Goal: Task Accomplishment & Management: Use online tool/utility

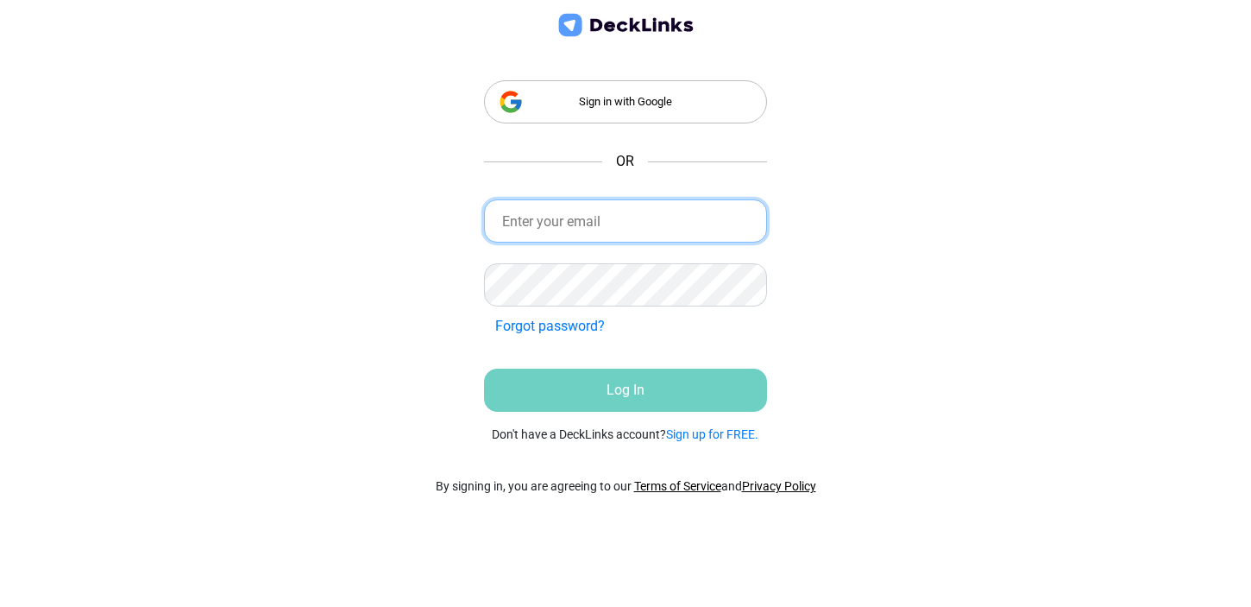
click at [539, 220] on input "email" at bounding box center [626, 220] width 284 height 43
type input "[EMAIL_ADDRESS][DOMAIN_NAME]"
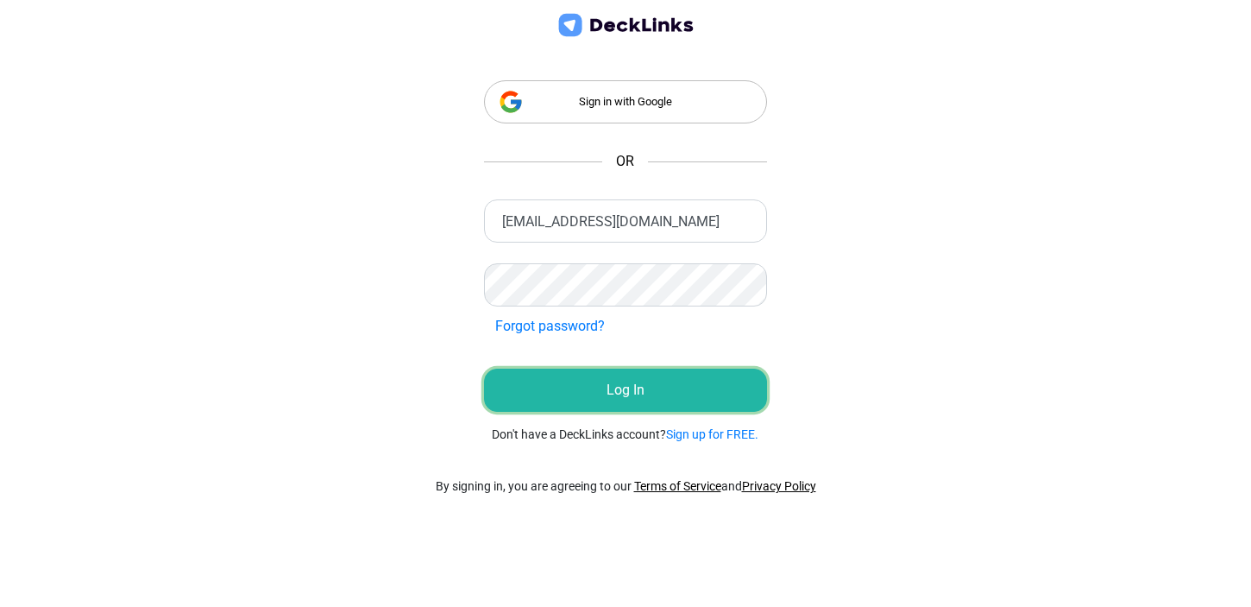
click at [614, 388] on button "Log In" at bounding box center [626, 389] width 284 height 43
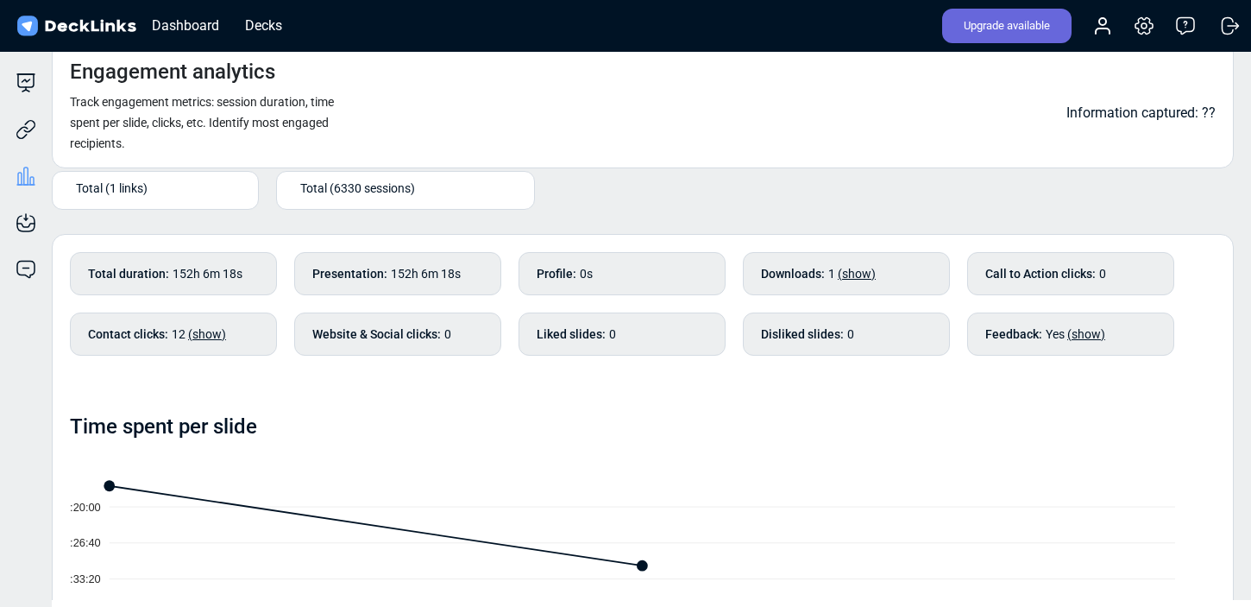
click at [210, 192] on div "Total (1 links)" at bounding box center [159, 188] width 167 height 18
click at [173, 187] on div "Total (1 links)" at bounding box center [159, 188] width 167 height 18
click at [26, 122] on icon at bounding box center [26, 129] width 21 height 21
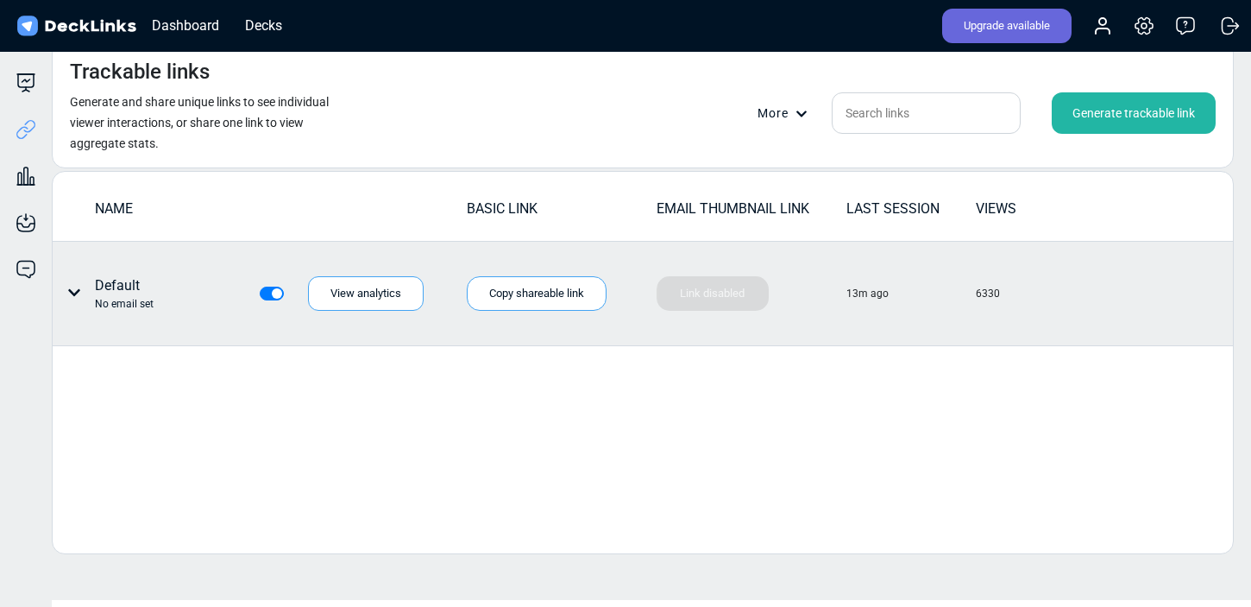
click at [170, 291] on div "Default No email set" at bounding box center [133, 293] width 147 height 36
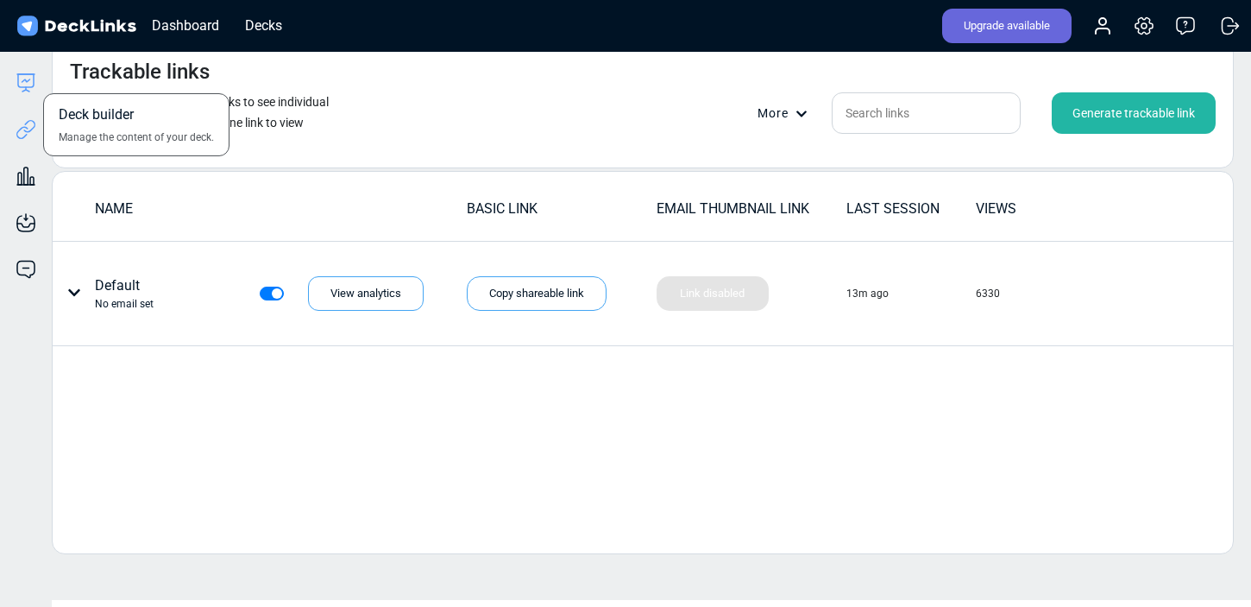
click at [27, 84] on icon at bounding box center [26, 82] width 21 height 21
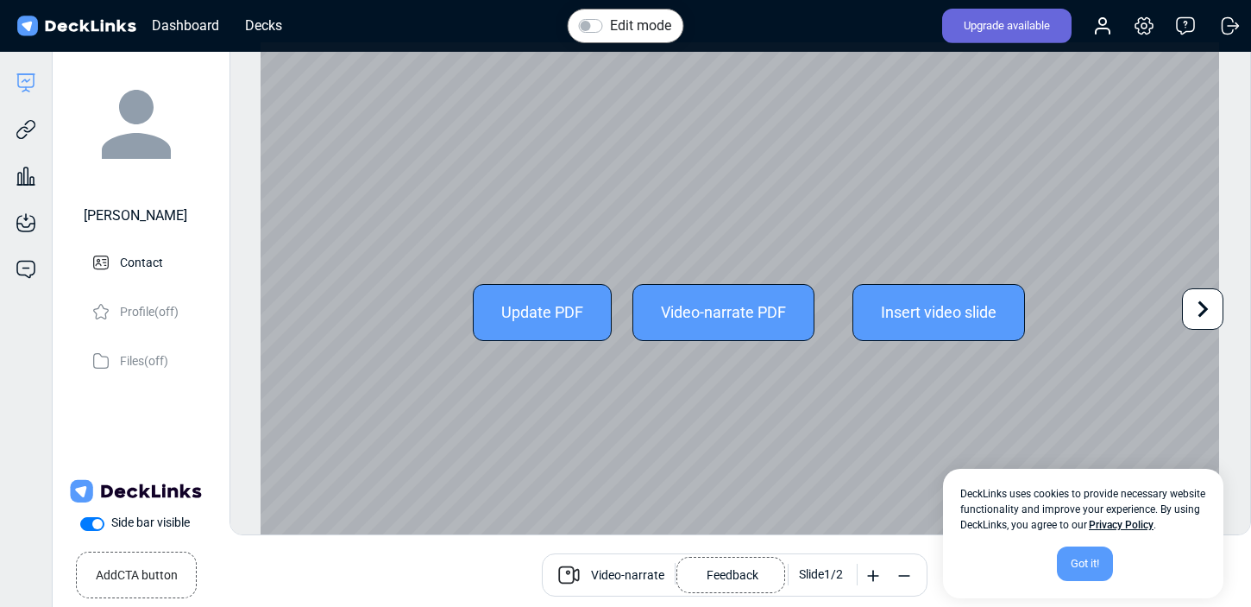
click at [519, 296] on div "Update PDF" at bounding box center [542, 312] width 139 height 57
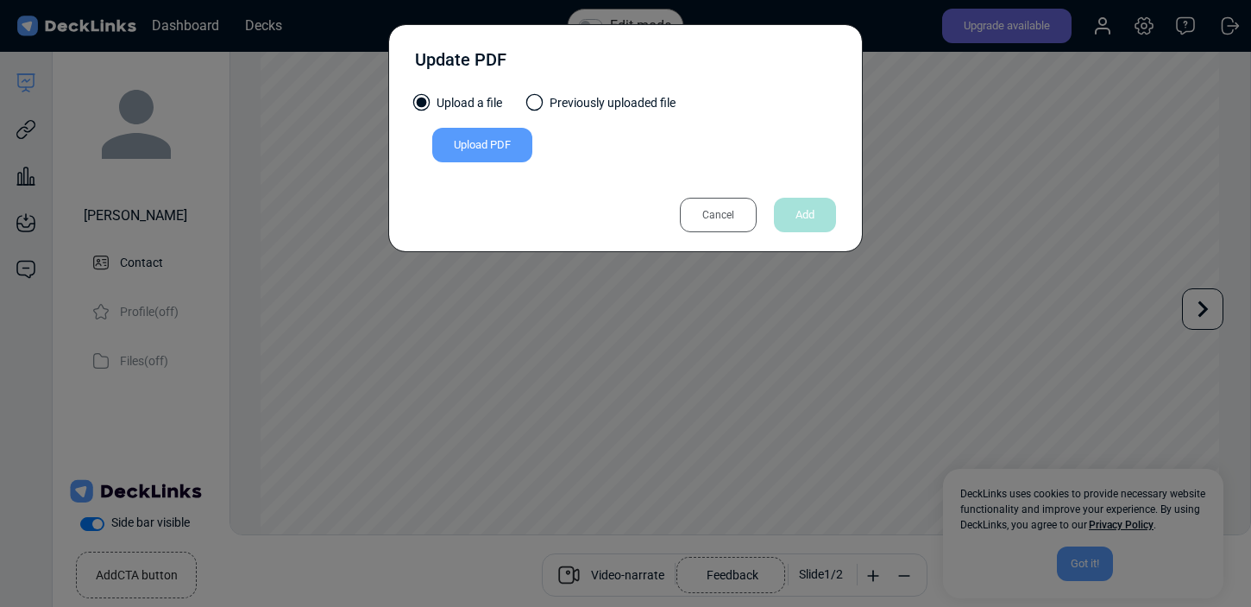
click at [507, 137] on div "Upload PDF" at bounding box center [482, 145] width 100 height 35
click at [0, 0] on input "Upload PDF" at bounding box center [0, 0] width 0 height 0
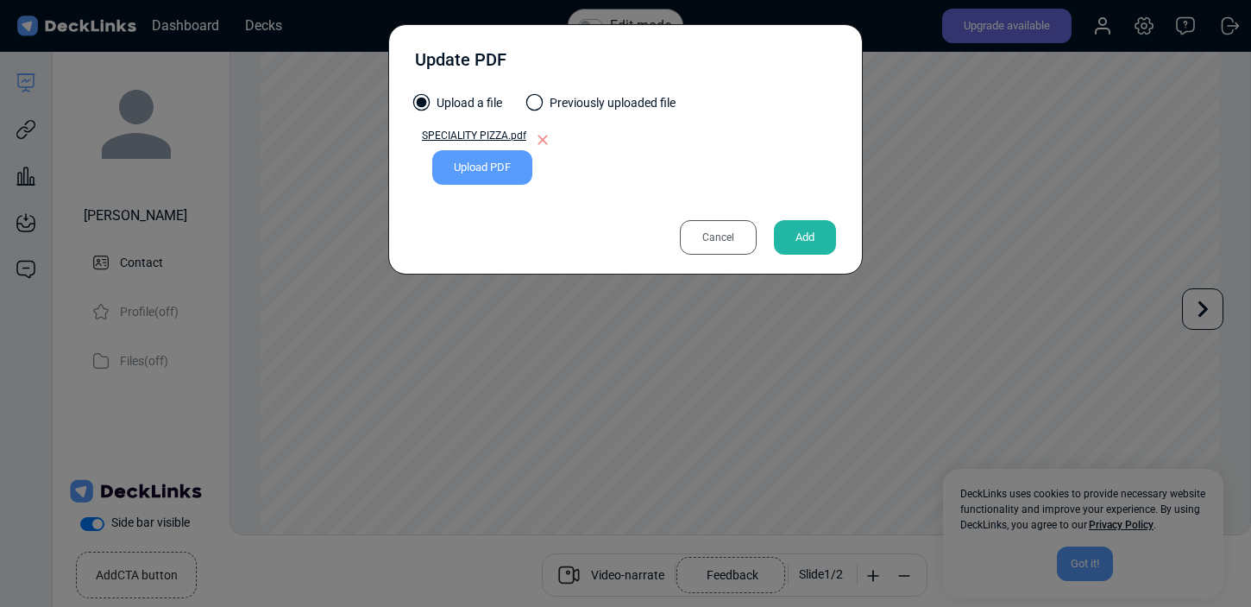
click at [806, 225] on div "Add" at bounding box center [805, 237] width 62 height 35
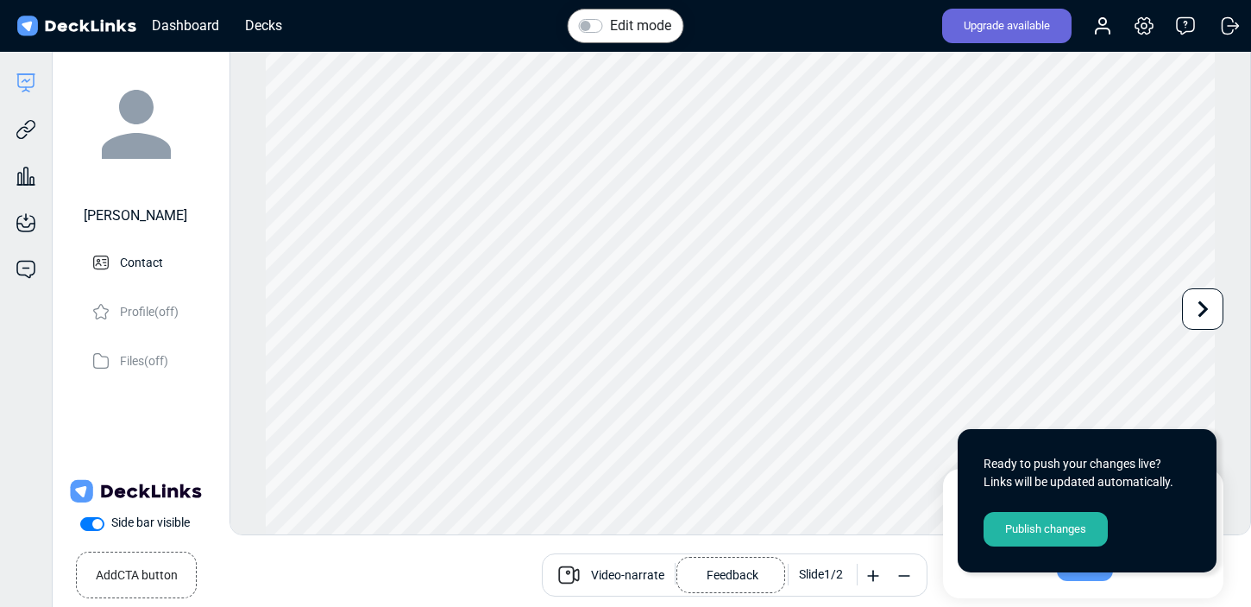
click at [1067, 528] on div "Publish changes" at bounding box center [1046, 529] width 124 height 35
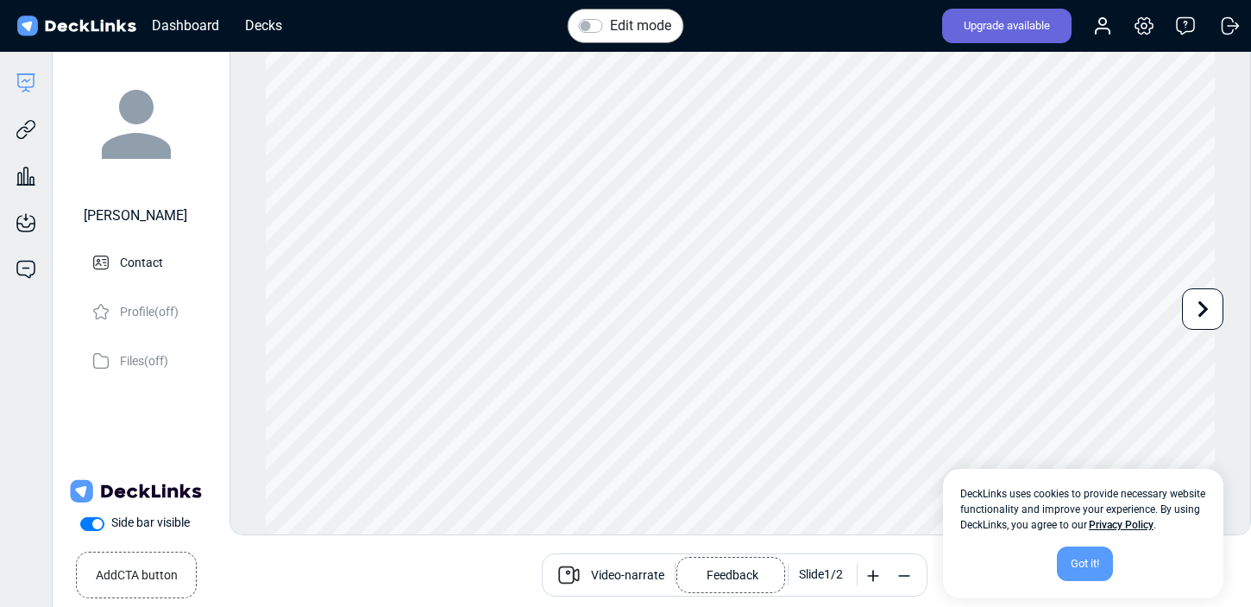
click at [1085, 564] on div "Got it!" at bounding box center [1085, 563] width 56 height 35
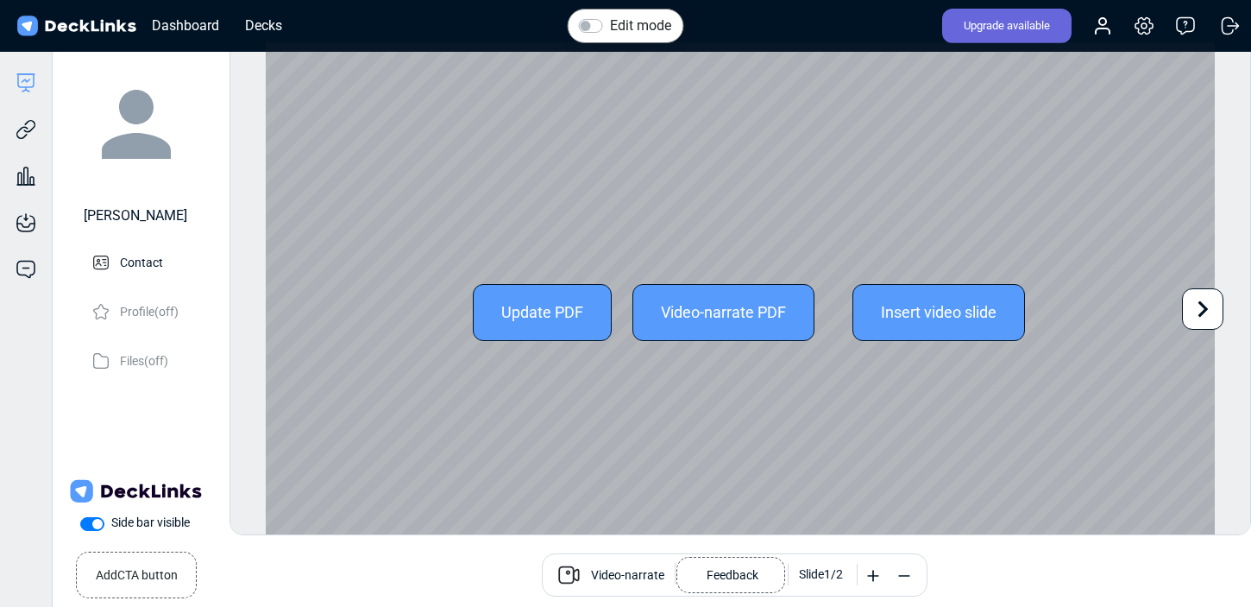
click at [1196, 316] on icon at bounding box center [1202, 309] width 33 height 33
